Goal: Task Accomplishment & Management: Manage account settings

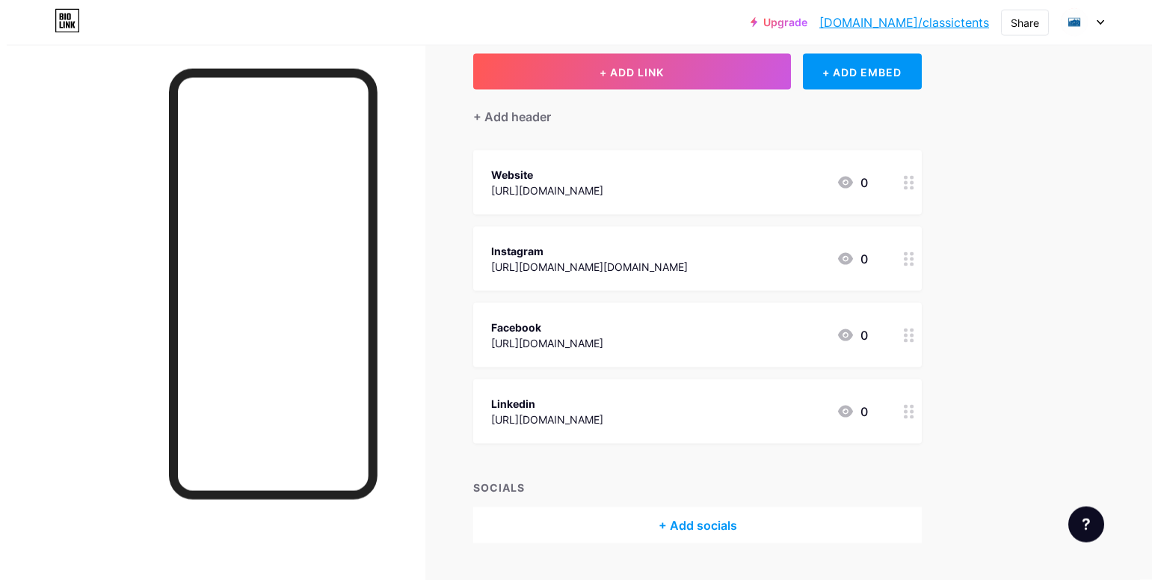
scroll to position [123, 0]
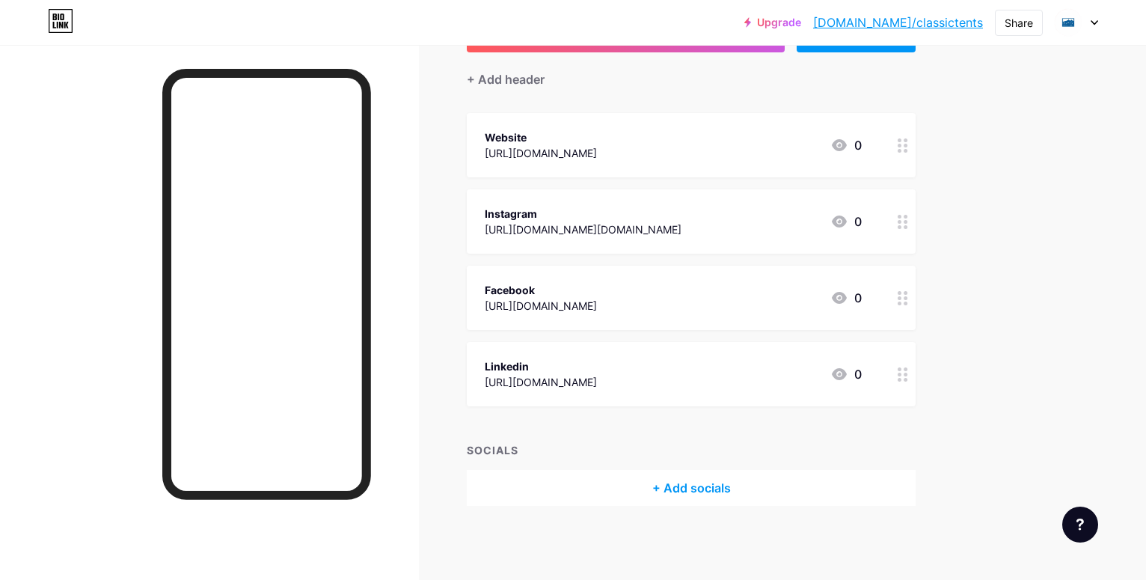
click at [771, 482] on div "+ Add socials" at bounding box center [691, 488] width 449 height 36
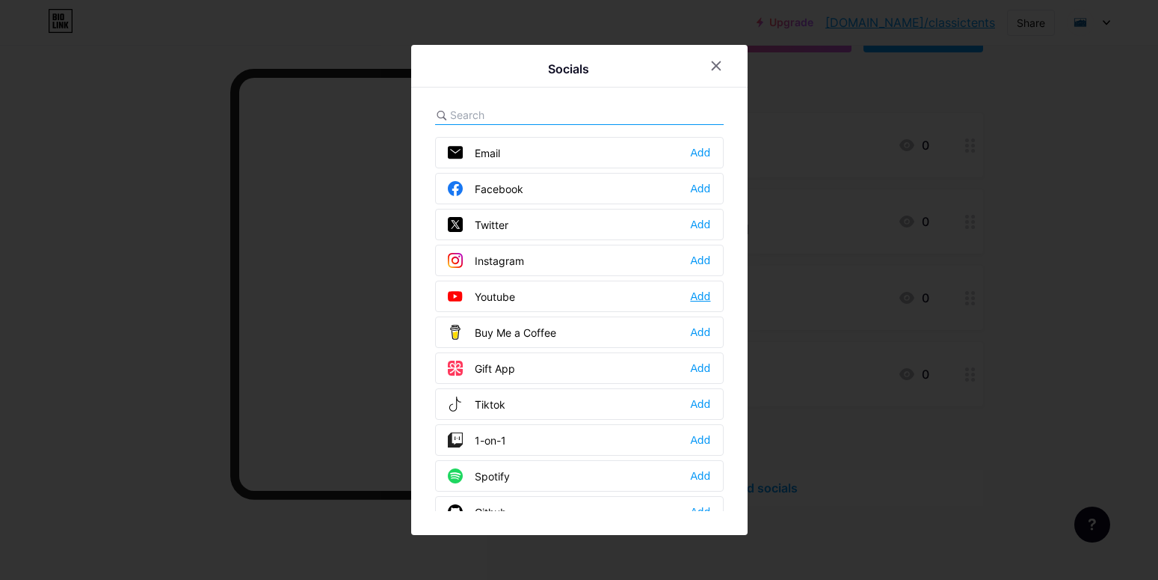
click at [690, 293] on div "Add" at bounding box center [700, 296] width 20 height 15
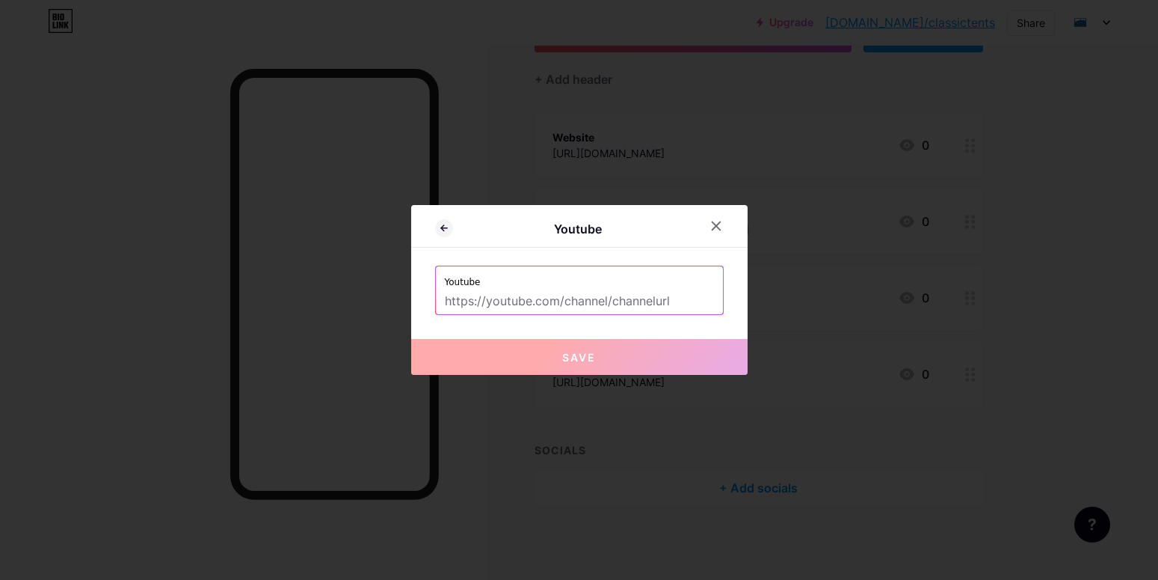
click at [569, 304] on input "text" at bounding box center [579, 301] width 269 height 25
click at [699, 579] on img at bounding box center [579, 589] width 1158 height 18
type input "[URL][DOMAIN_NAME]"
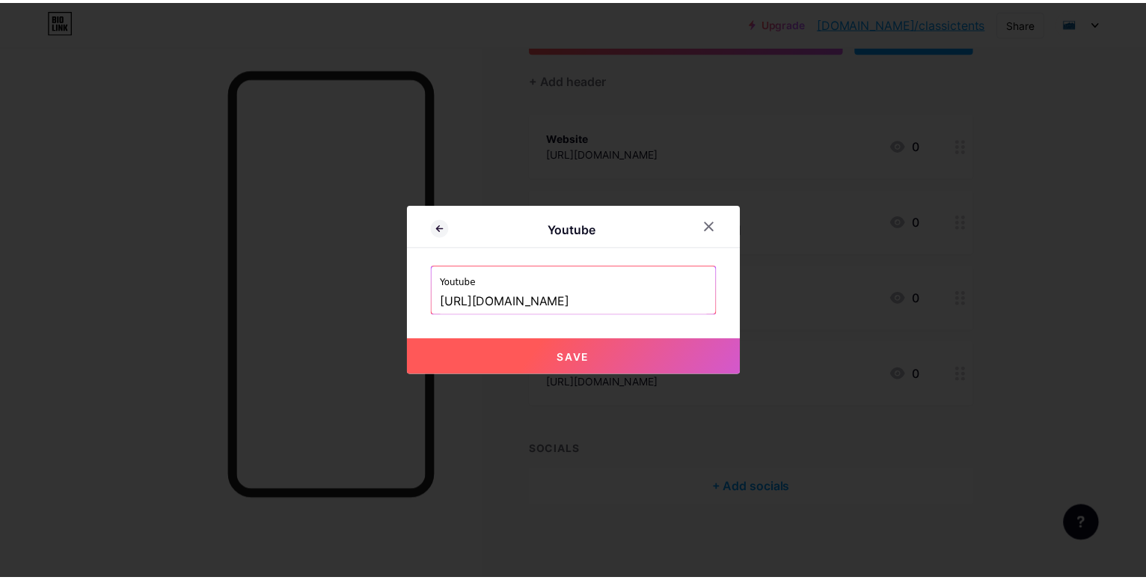
scroll to position [0, 41]
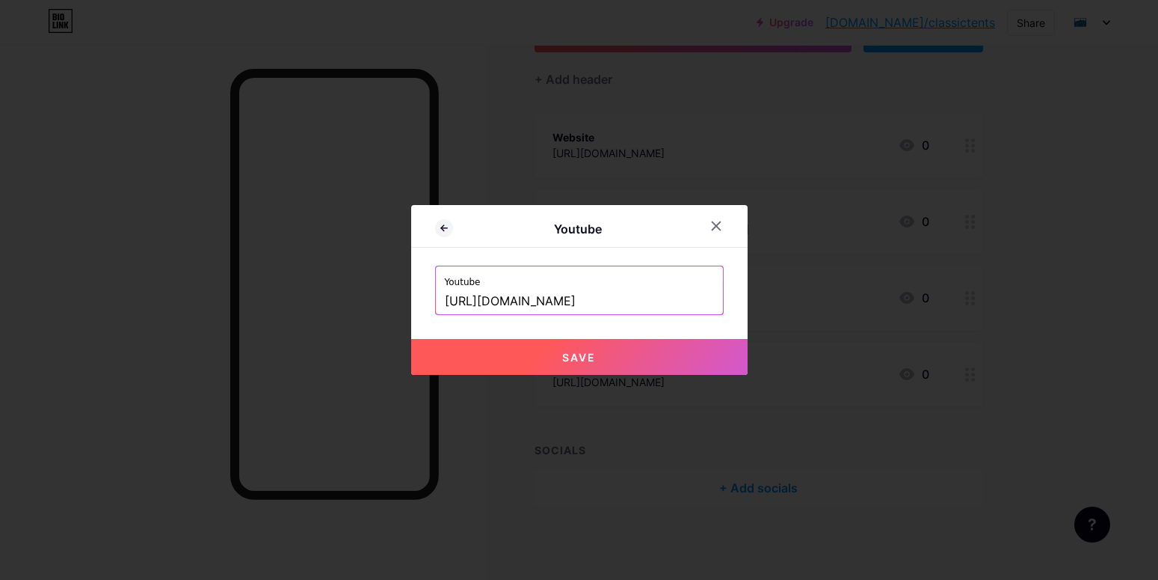
click at [609, 349] on button "Save" at bounding box center [579, 357] width 336 height 36
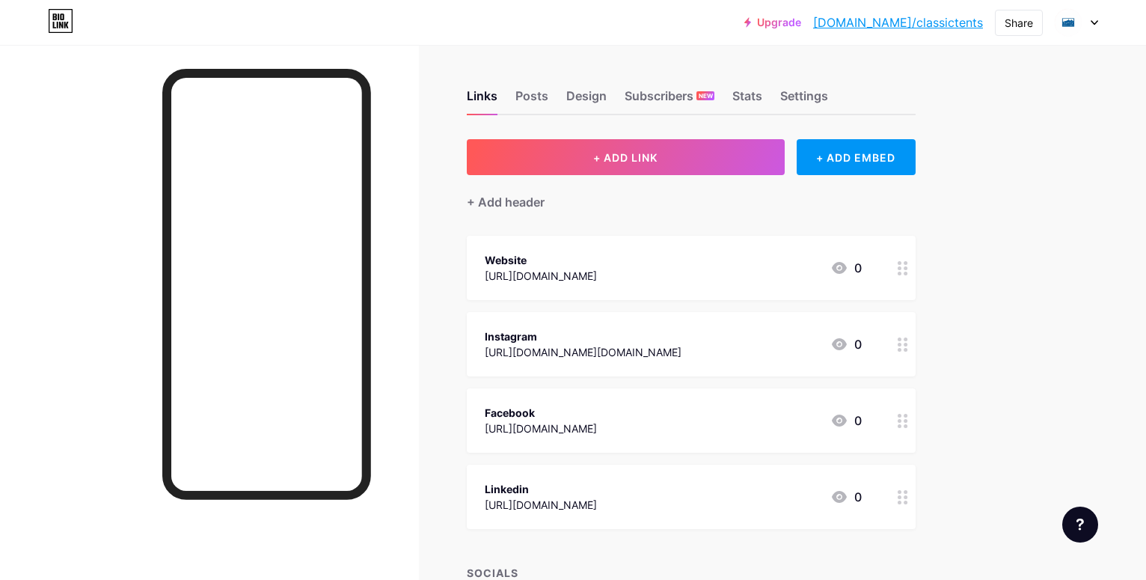
scroll to position [167, 0]
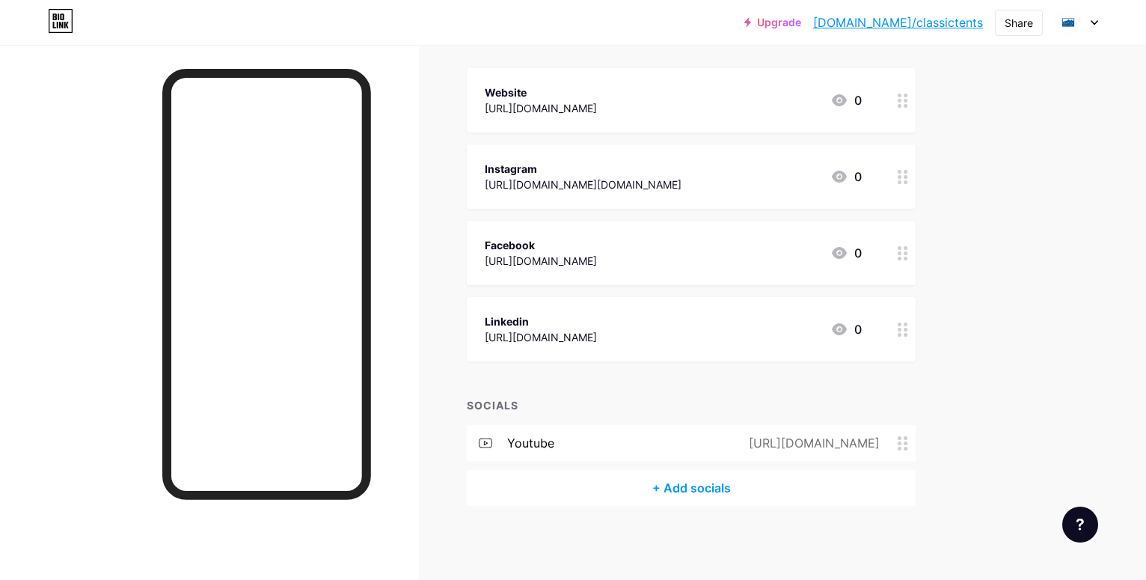
click at [908, 440] on icon at bounding box center [902, 443] width 10 height 14
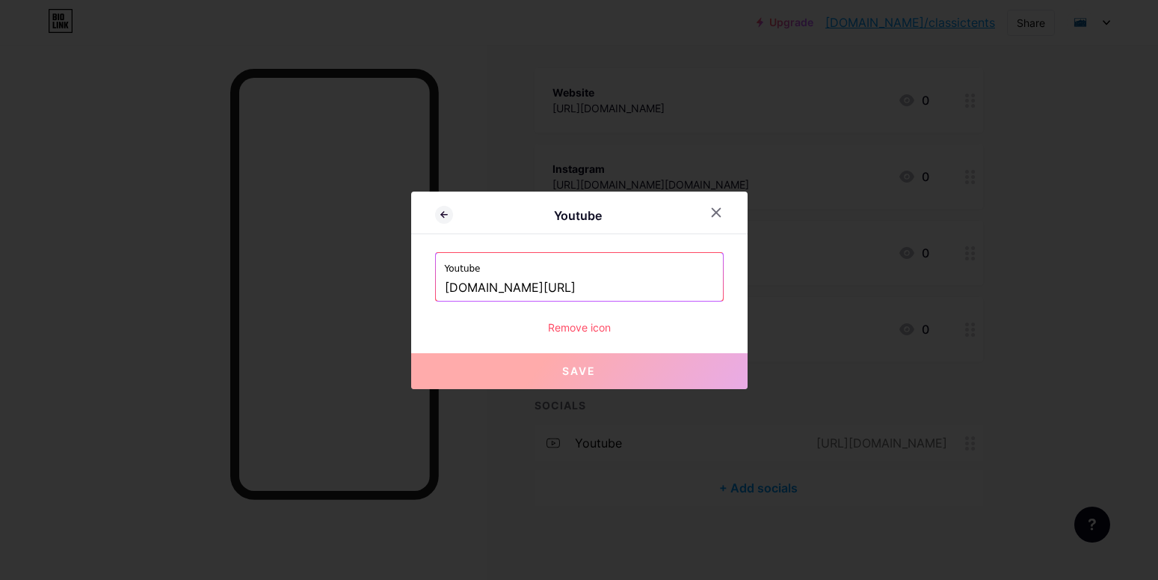
click at [587, 327] on div "Remove icon" at bounding box center [579, 327] width 289 height 16
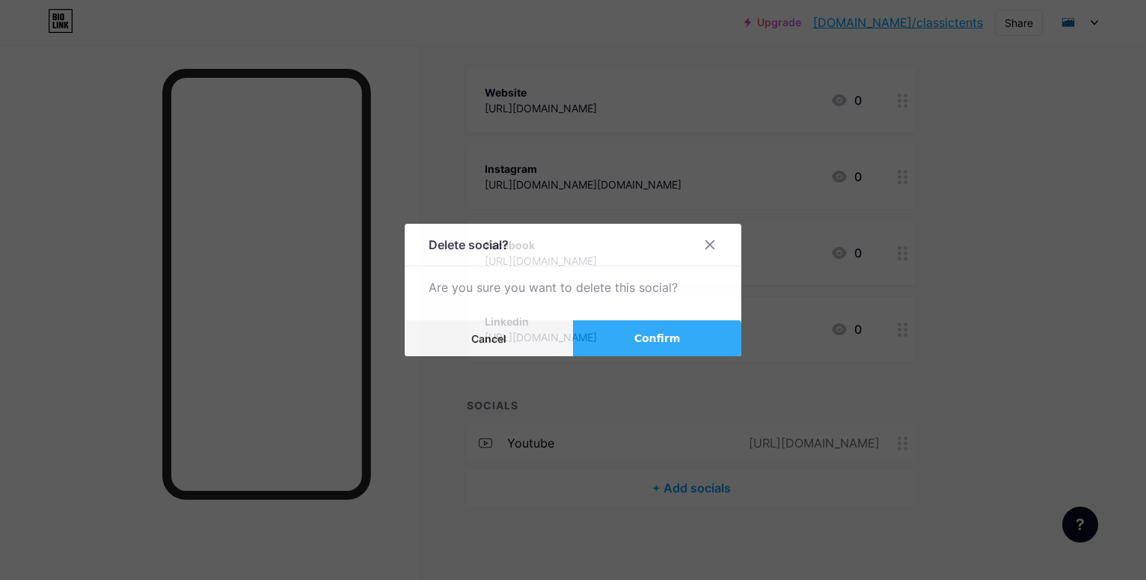
click at [656, 339] on span "Confirm" at bounding box center [657, 339] width 46 height 16
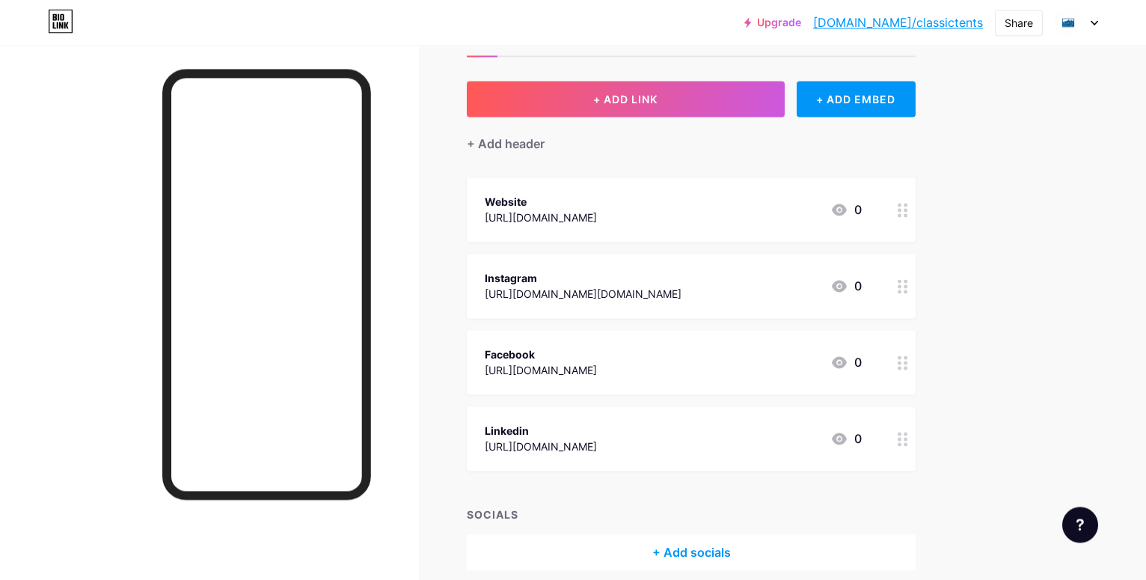
scroll to position [0, 0]
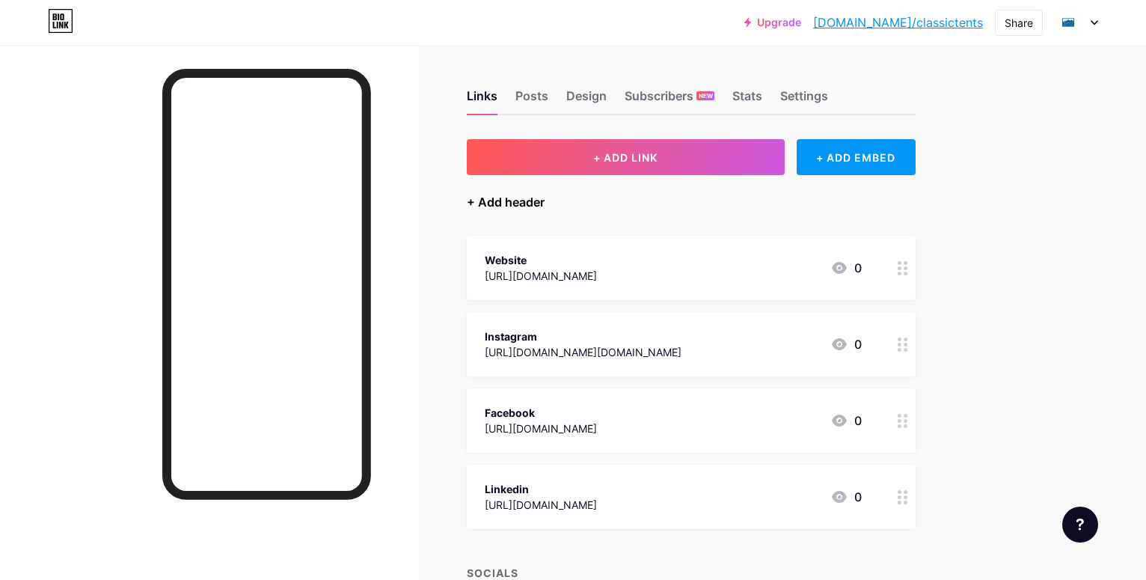
click at [544, 203] on div "+ Add header" at bounding box center [506, 202] width 78 height 18
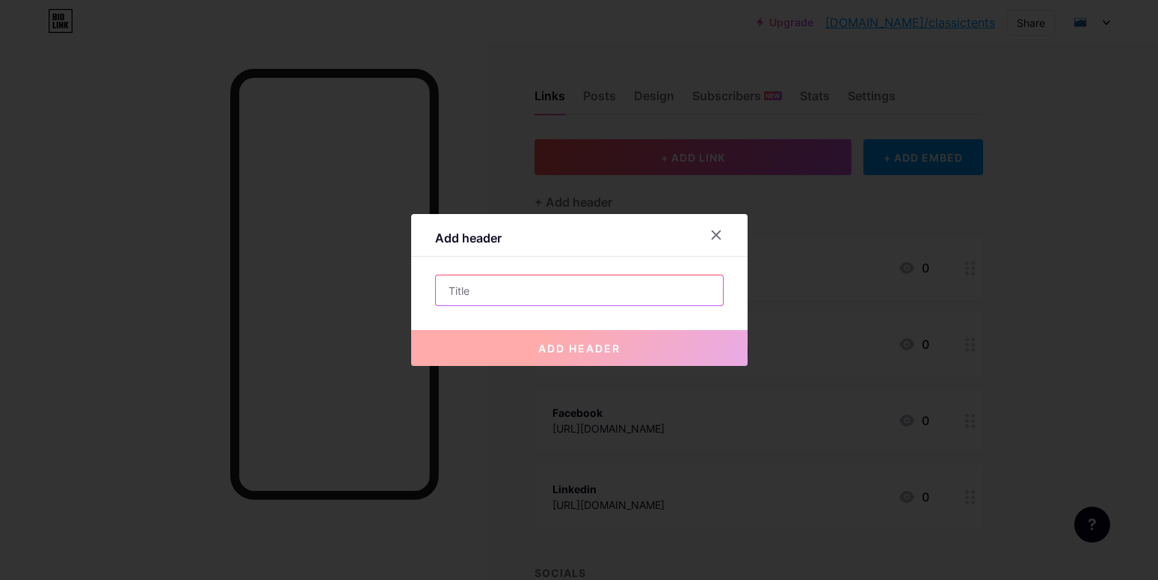
click at [626, 290] on input "text" at bounding box center [579, 290] width 287 height 30
type input "y"
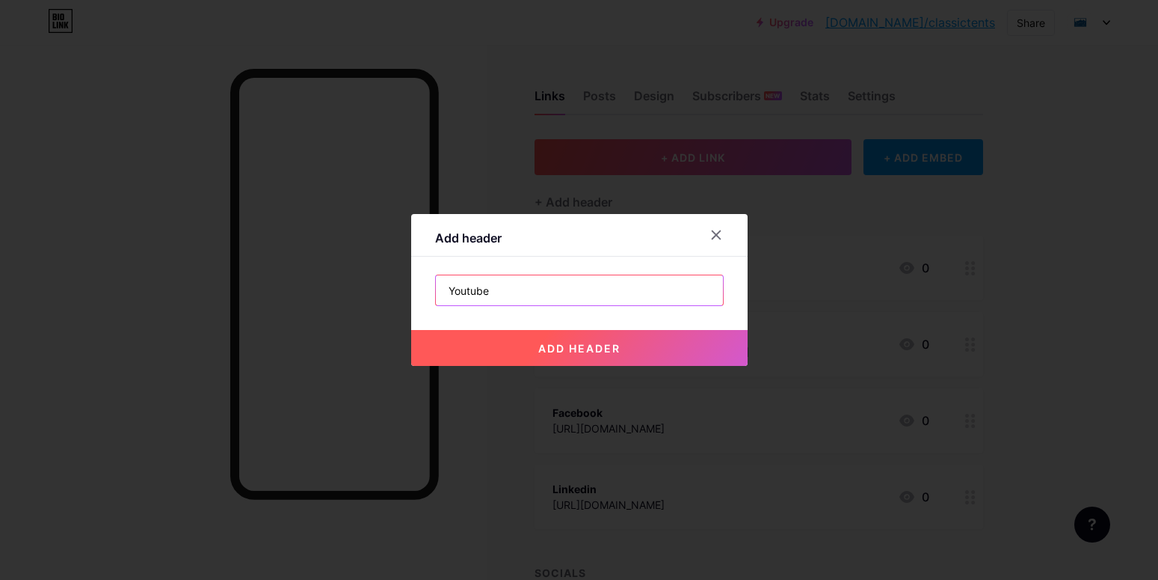
type input "Youtube"
click at [606, 350] on span "add header" at bounding box center [579, 348] width 82 height 13
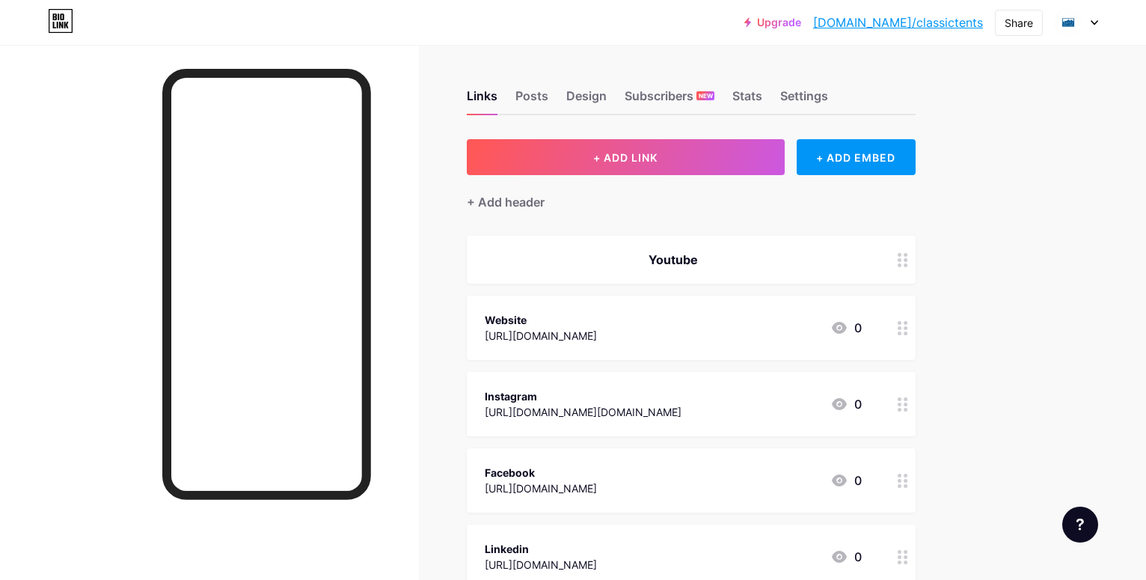
click at [908, 258] on icon at bounding box center [902, 260] width 10 height 14
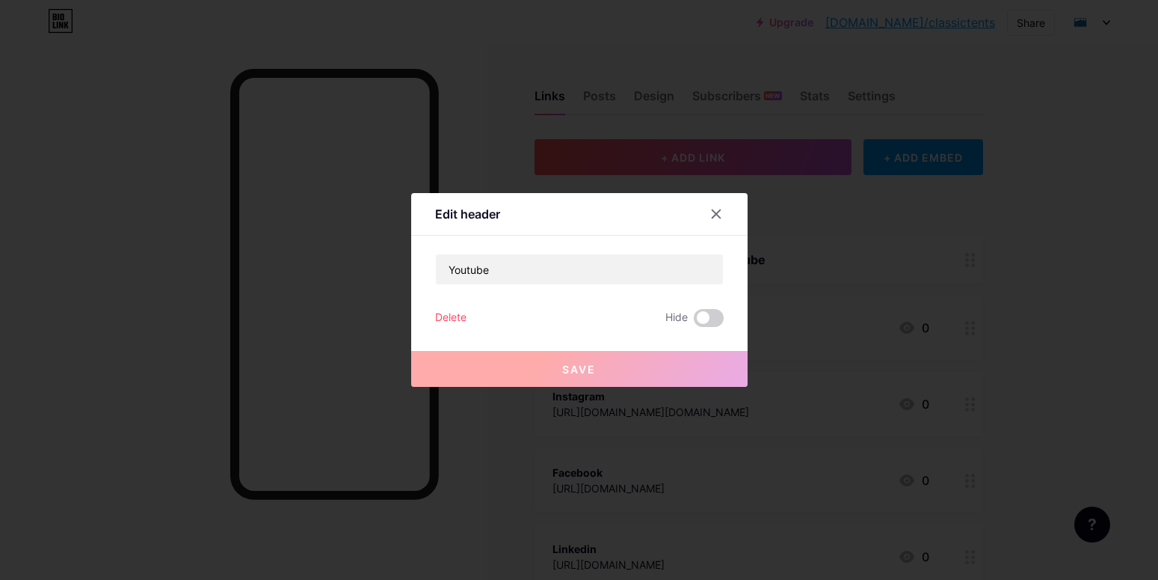
click at [447, 313] on div "Delete" at bounding box center [450, 318] width 31 height 18
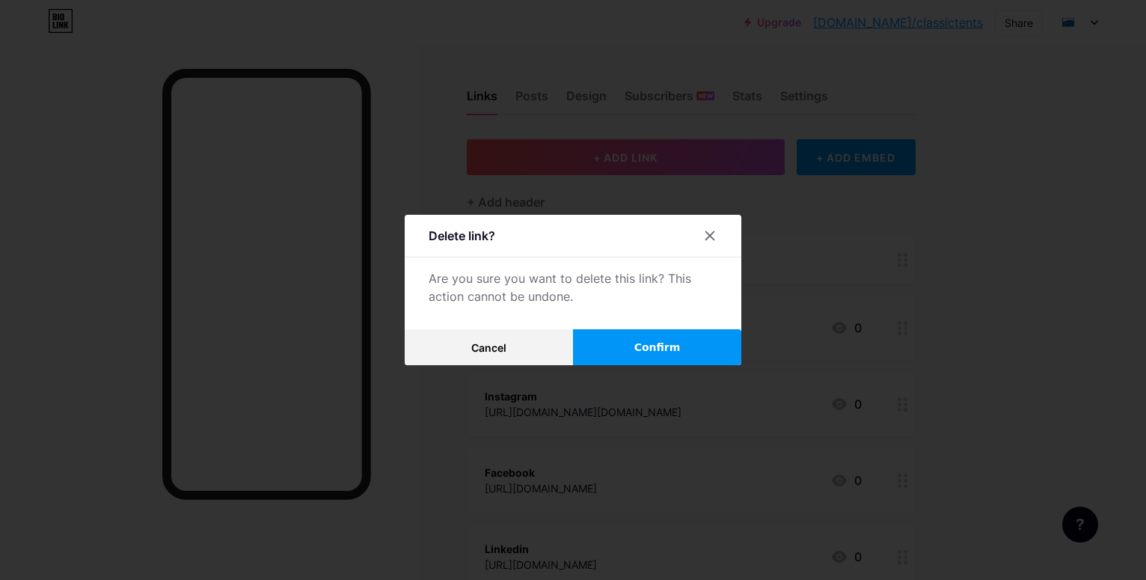
drag, startPoint x: 609, startPoint y: 346, endPoint x: 605, endPoint y: 336, distance: 10.4
click at [607, 343] on button "Confirm" at bounding box center [657, 347] width 168 height 36
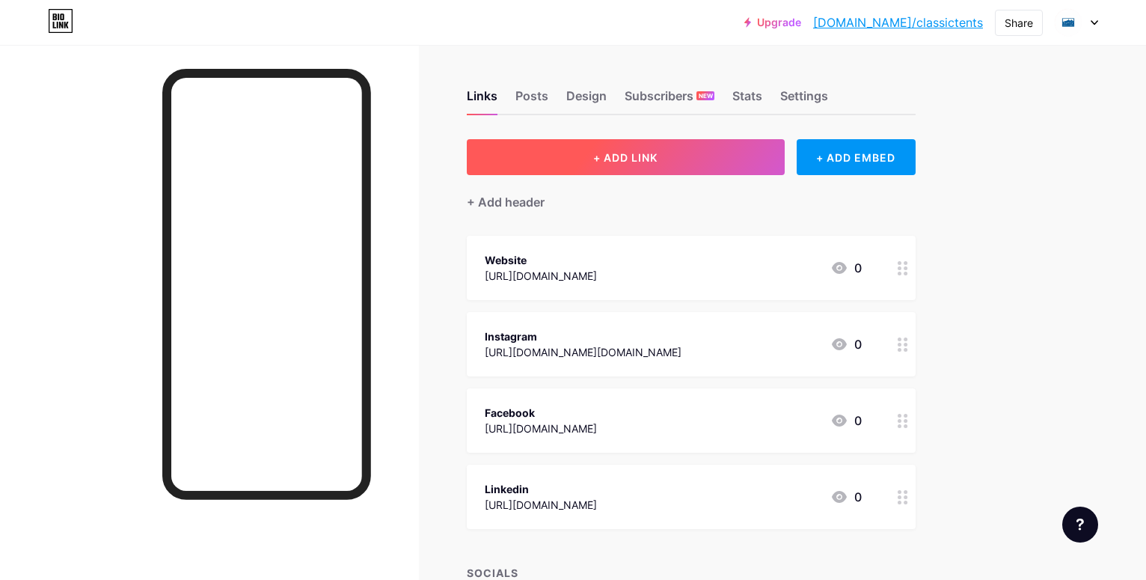
click at [734, 159] on button "+ ADD LINK" at bounding box center [626, 157] width 318 height 36
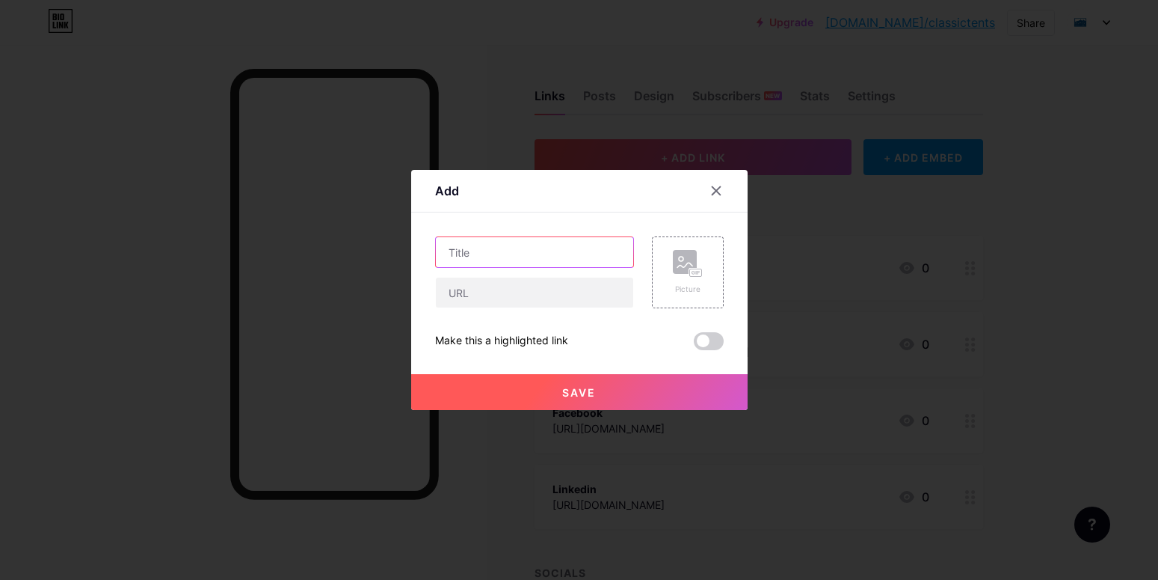
click at [565, 255] on input "text" at bounding box center [534, 252] width 197 height 30
type input "Youtube"
click at [547, 297] on input "text" at bounding box center [534, 292] width 197 height 30
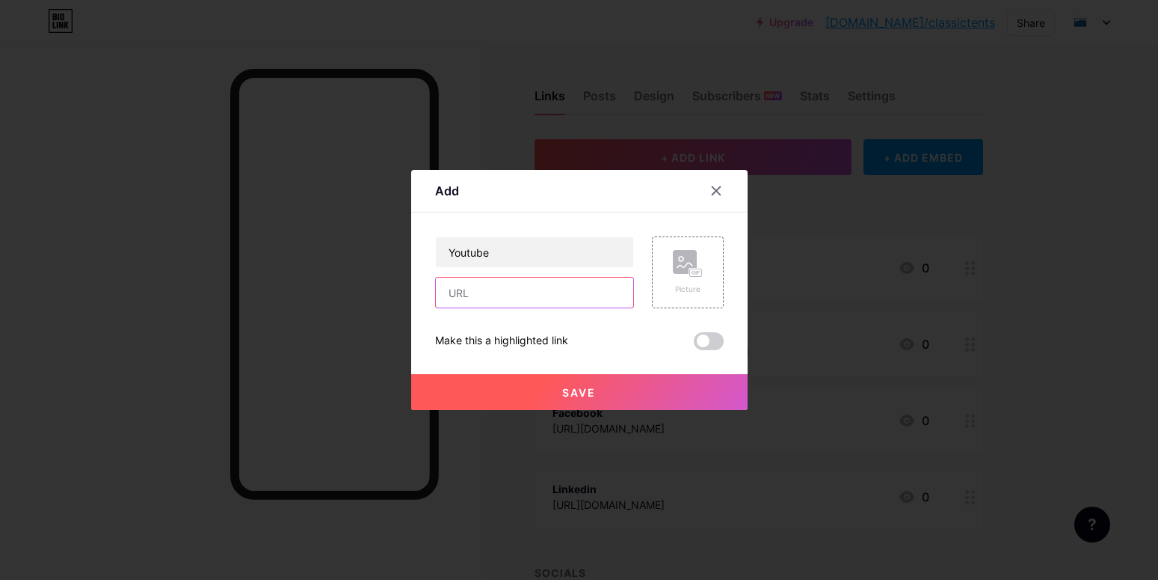
type input "[URL][DOMAIN_NAME]"
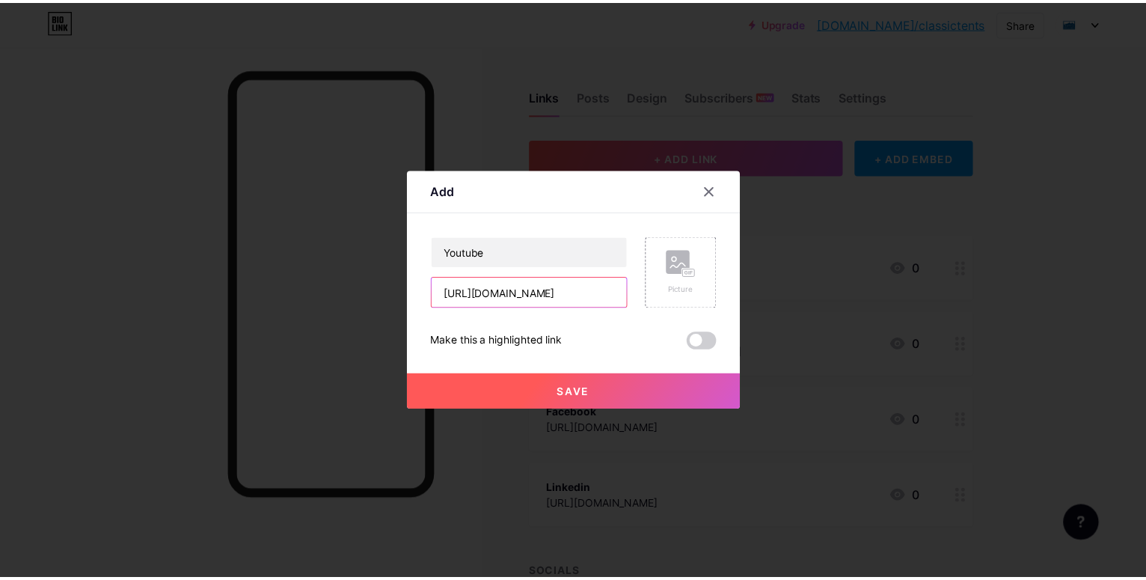
scroll to position [0, 99]
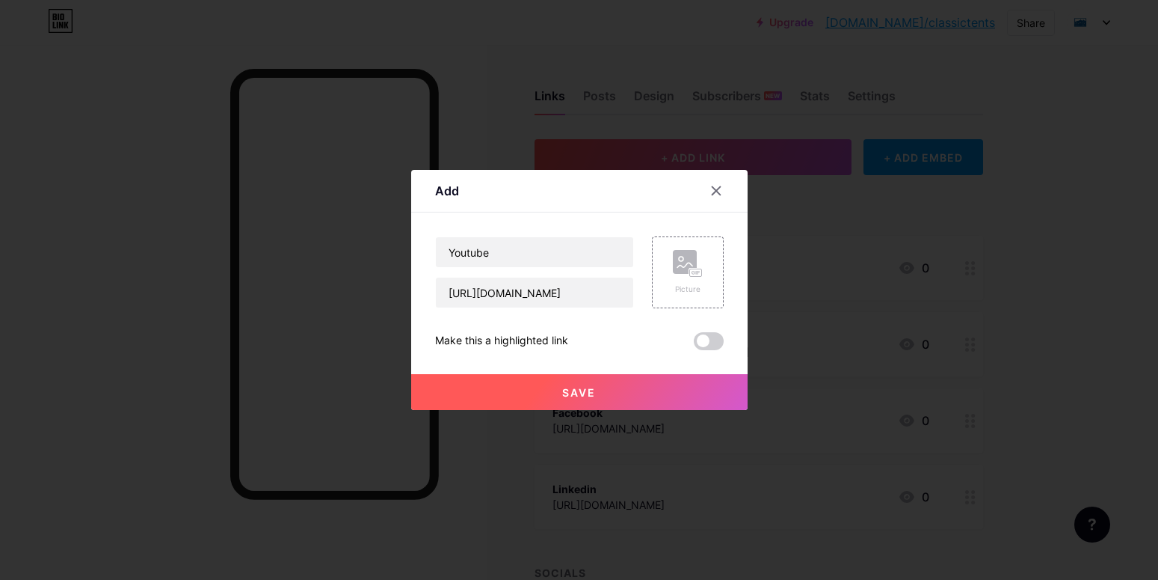
click at [547, 396] on button "Save" at bounding box center [579, 392] width 336 height 36
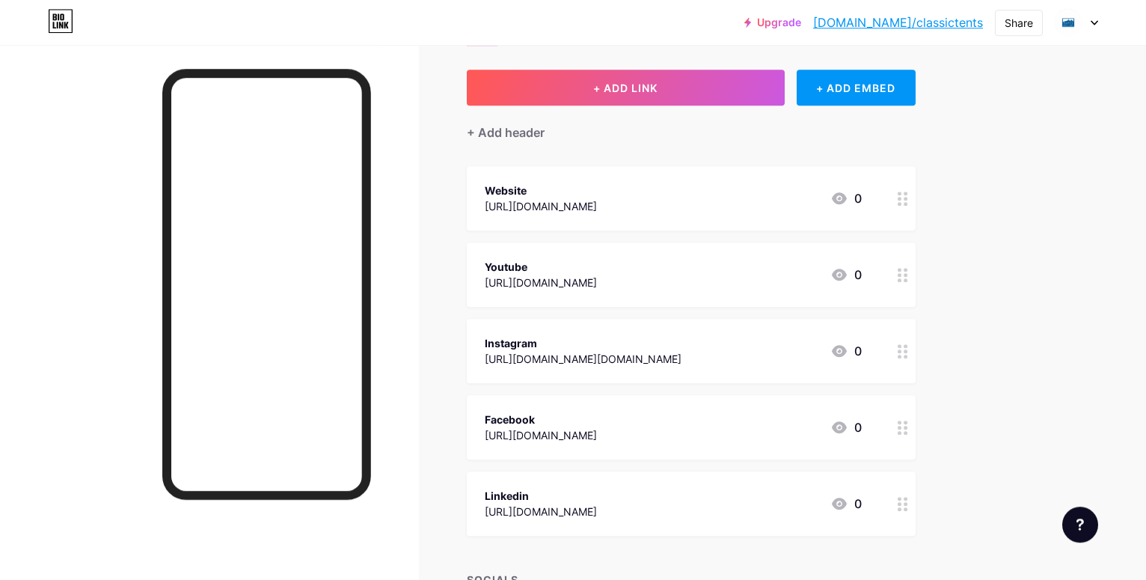
scroll to position [0, 0]
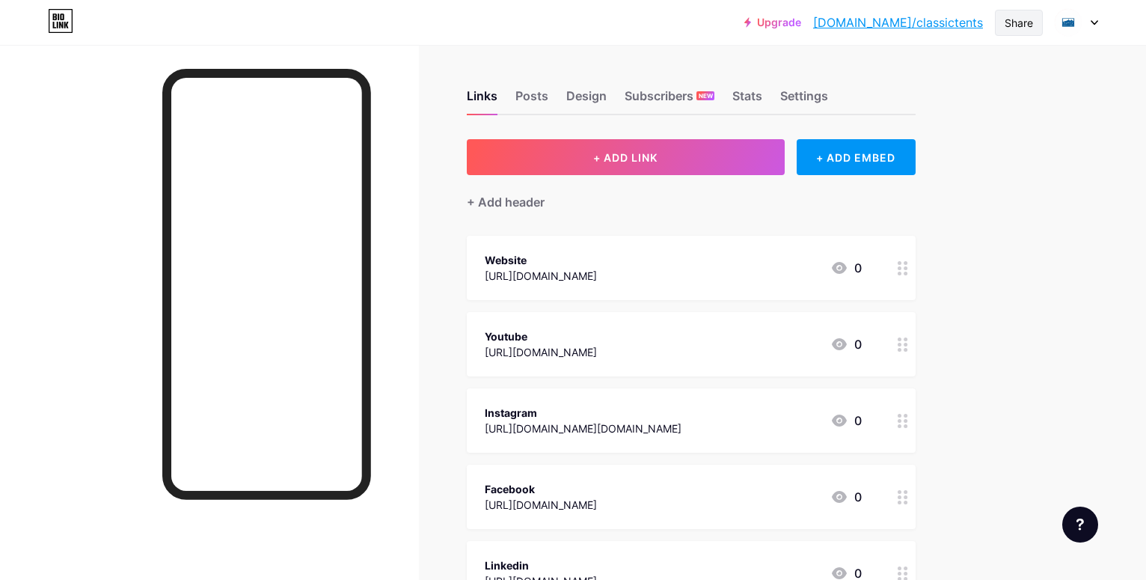
click at [1006, 19] on div "Share" at bounding box center [1018, 23] width 28 height 16
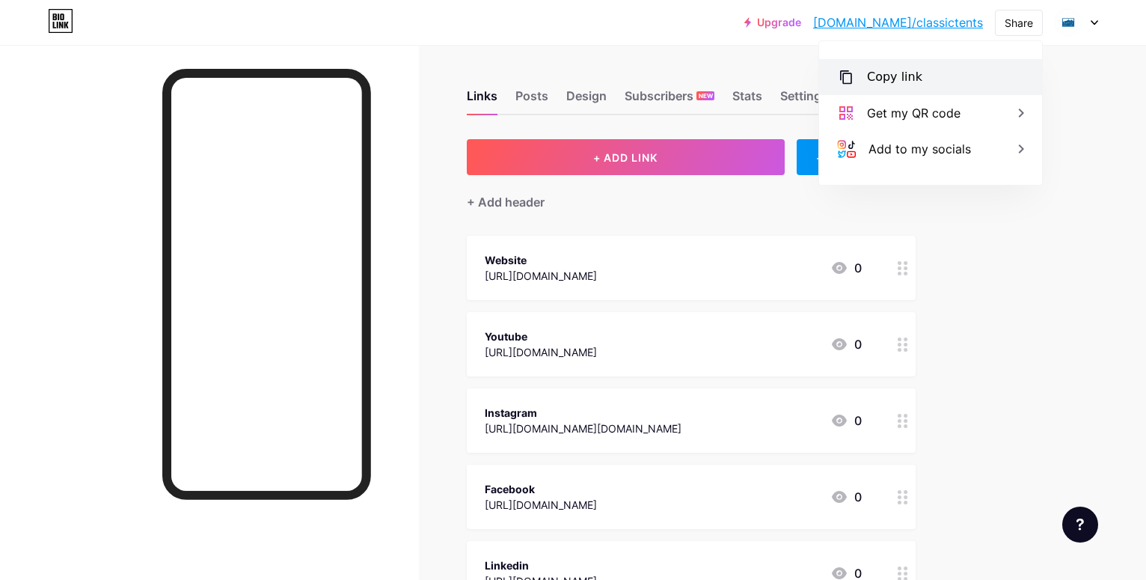
drag, startPoint x: 956, startPoint y: 76, endPoint x: 980, endPoint y: 55, distance: 31.7
click at [957, 73] on div "Copy link" at bounding box center [930, 77] width 223 height 36
